Goal: Register for event/course

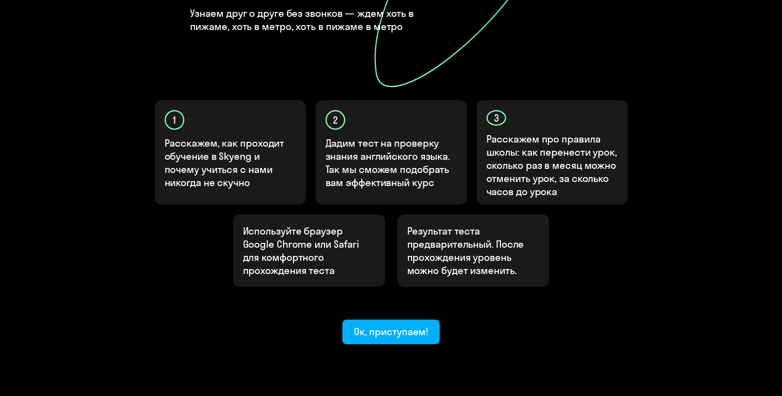
scroll to position [197, 0]
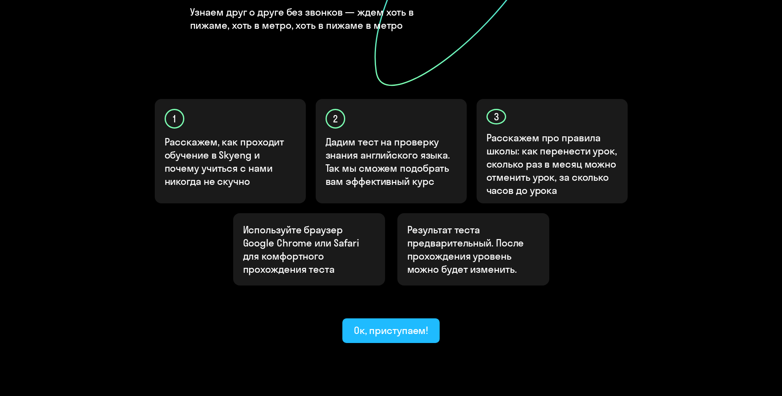
click at [399, 323] on div "Ок, приступаем!" at bounding box center [391, 329] width 75 height 13
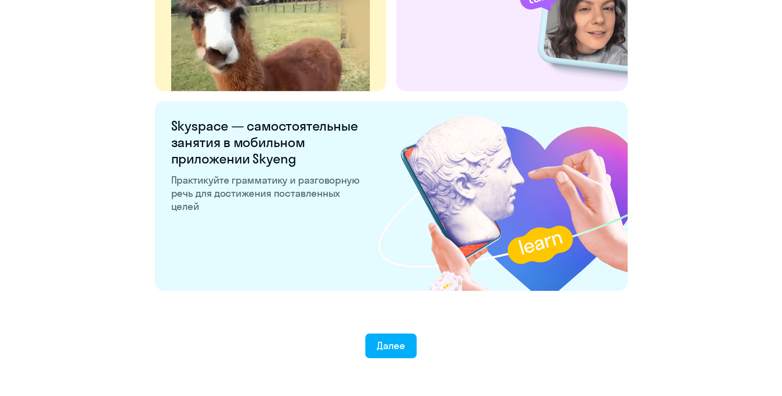
scroll to position [1507, 0]
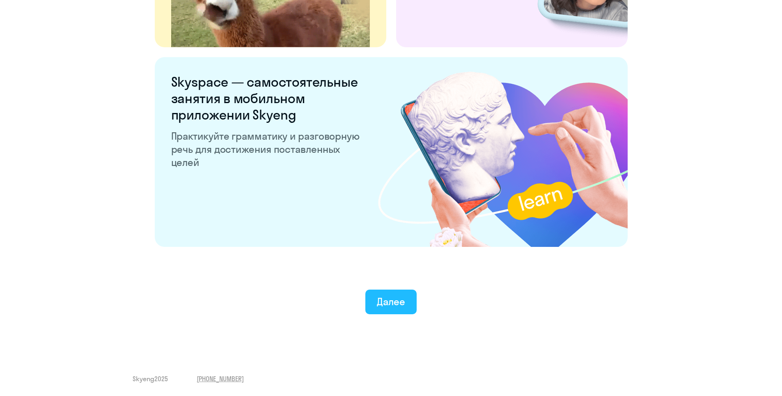
click at [396, 309] on button "Далее" at bounding box center [390, 301] width 51 height 25
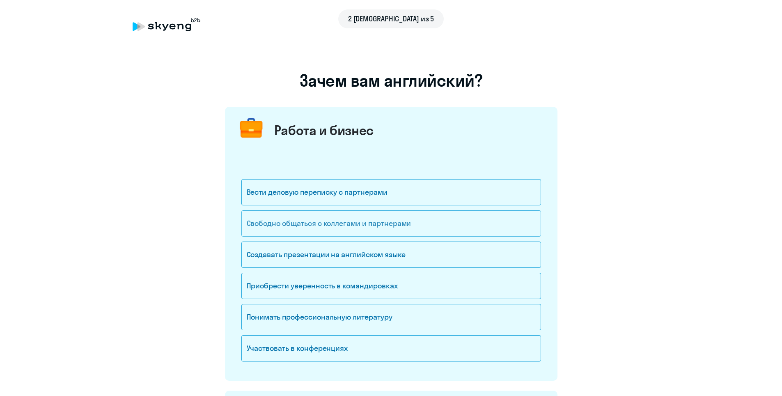
click at [303, 225] on div "Свободно общаться с коллегами и партнерами" at bounding box center [391, 223] width 300 height 26
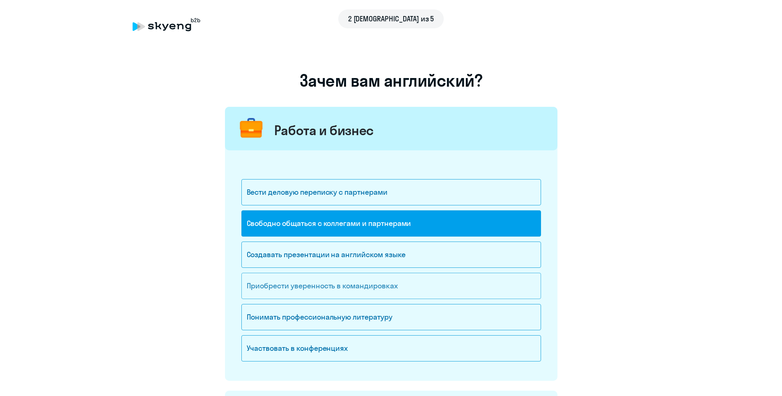
click at [279, 287] on div "Приобрести уверенность в командировках" at bounding box center [391, 286] width 300 height 26
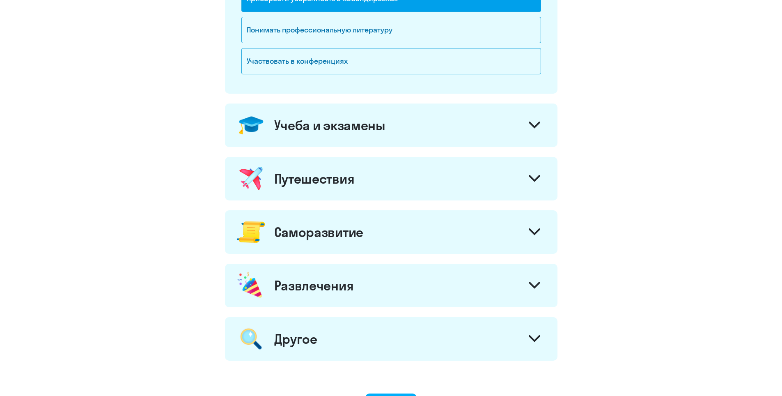
scroll to position [287, 0]
click at [537, 232] on icon at bounding box center [535, 231] width 10 height 5
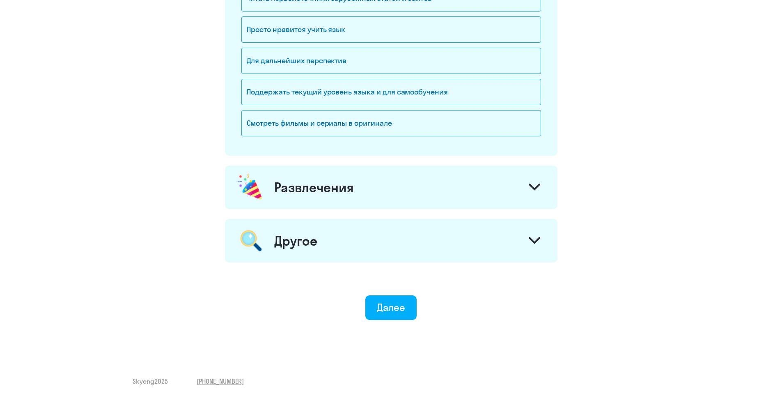
scroll to position [649, 0]
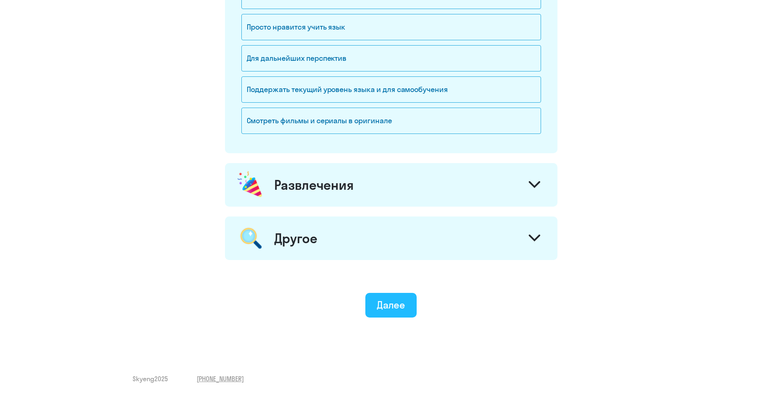
click at [396, 314] on button "Далее" at bounding box center [390, 305] width 51 height 25
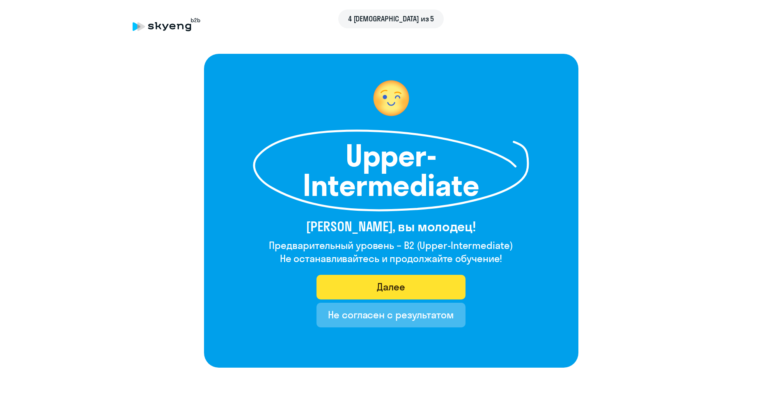
click at [369, 287] on button "Далее" at bounding box center [390, 287] width 149 height 25
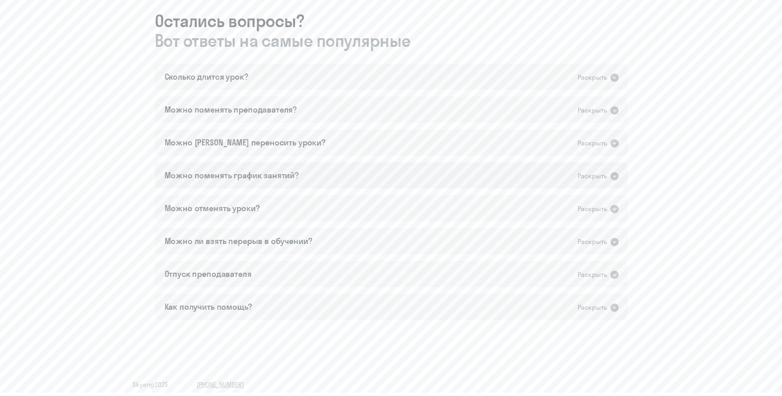
scroll to position [463, 0]
